Goal: Transaction & Acquisition: Purchase product/service

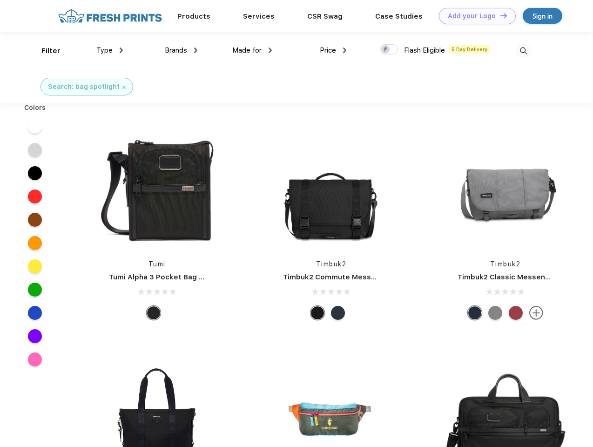
click at [474, 16] on link "Add your Logo Design Tool" at bounding box center [477, 16] width 77 height 16
click at [0, 0] on div "Design Tool" at bounding box center [0, 0] width 0 height 0
click at [500, 15] on link "Add your Logo Design Tool" at bounding box center [477, 16] width 77 height 16
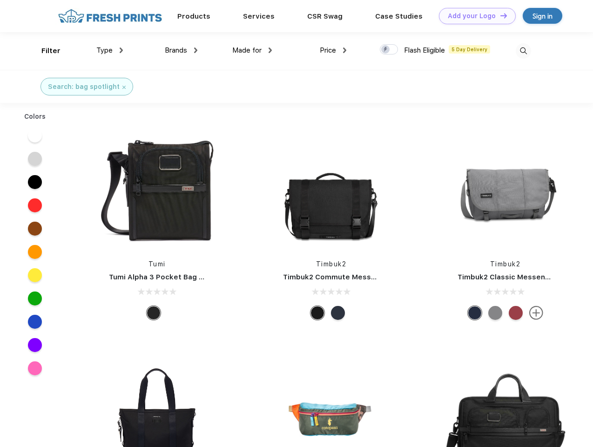
click at [45, 51] on div "Filter" at bounding box center [50, 51] width 19 height 11
click at [110, 50] on span "Type" at bounding box center [104, 50] width 16 height 8
click at [181, 50] on span "Brands" at bounding box center [176, 50] width 22 height 8
click at [252, 50] on span "Made for" at bounding box center [246, 50] width 29 height 8
click at [333, 50] on span "Price" at bounding box center [328, 50] width 16 height 8
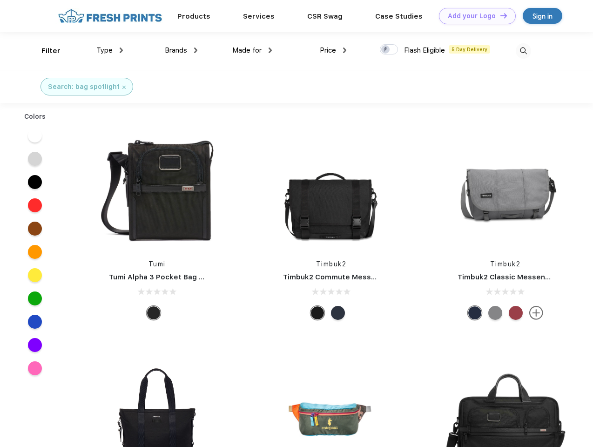
click at [389, 50] on div at bounding box center [389, 49] width 18 height 10
click at [386, 50] on input "checkbox" at bounding box center [383, 47] width 6 height 6
click at [524, 51] on img at bounding box center [523, 50] width 15 height 15
